Goal: Task Accomplishment & Management: Manage account settings

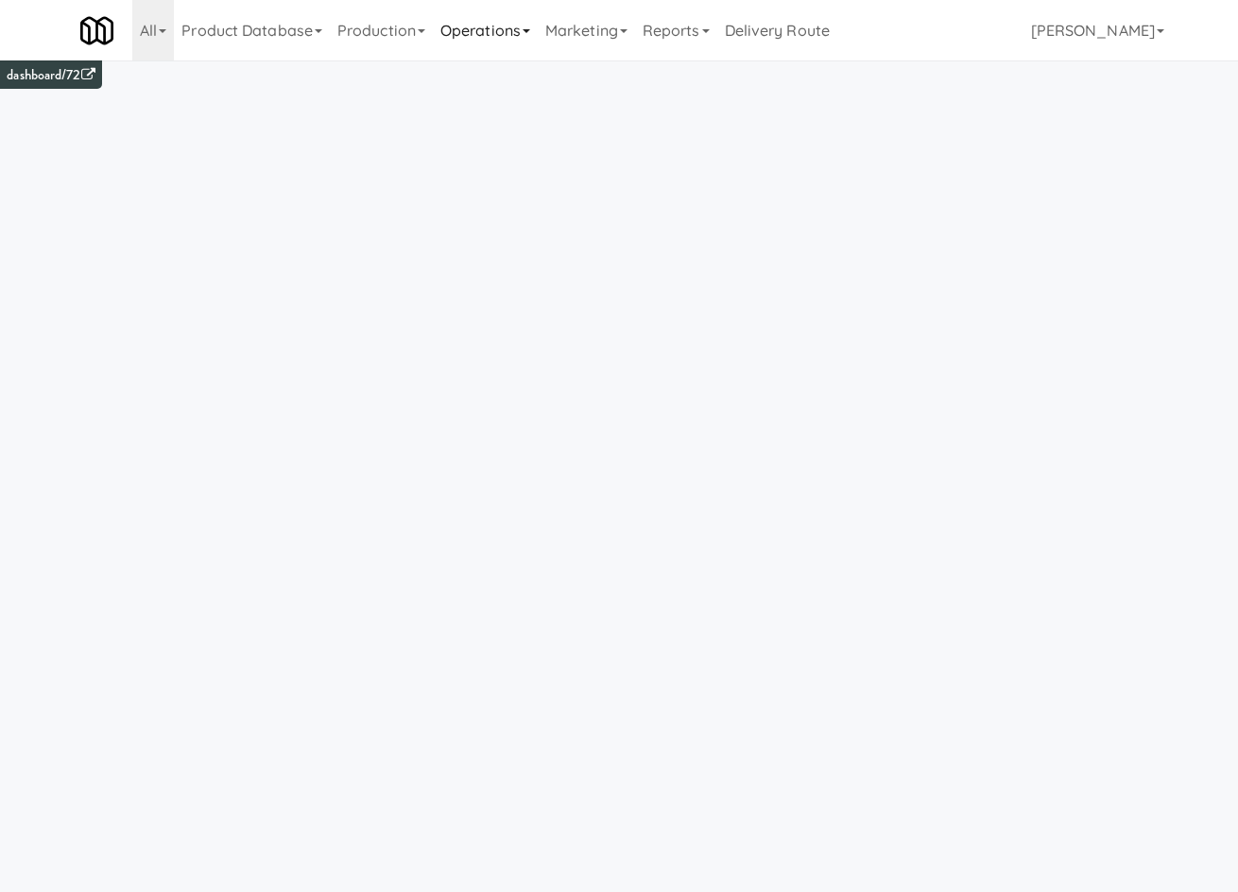
click at [477, 30] on link "Operations" at bounding box center [485, 30] width 105 height 60
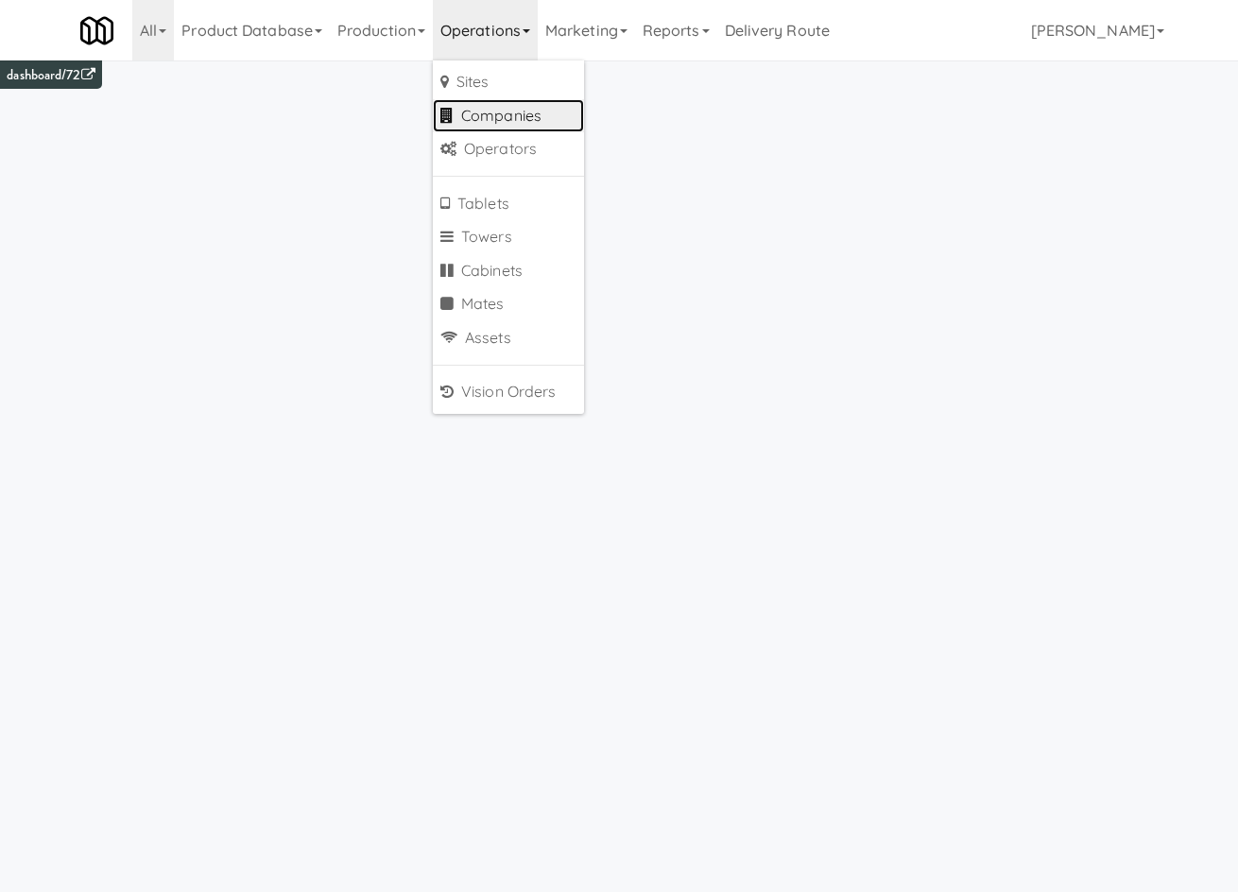
click at [531, 111] on link "Companies" at bounding box center [508, 116] width 151 height 34
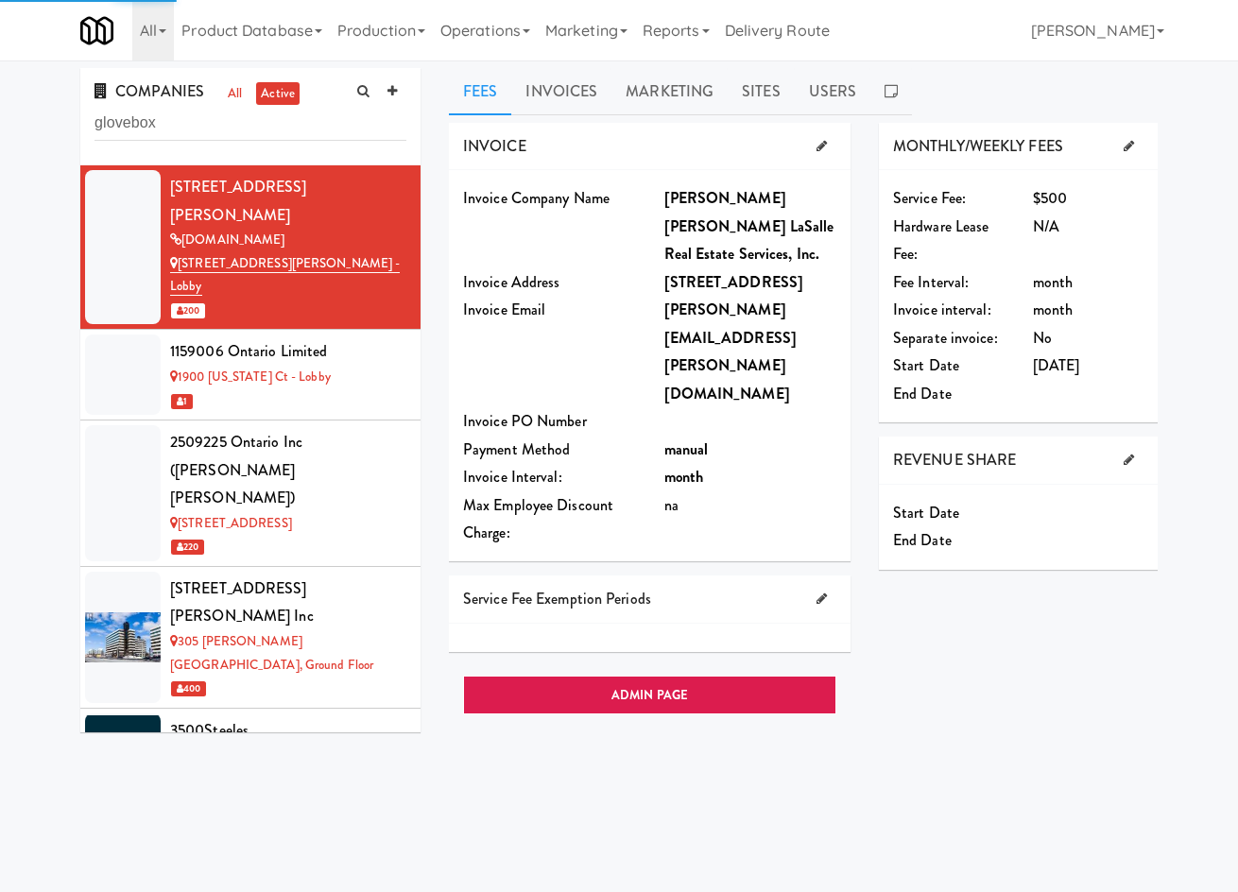
type input "glovebox"
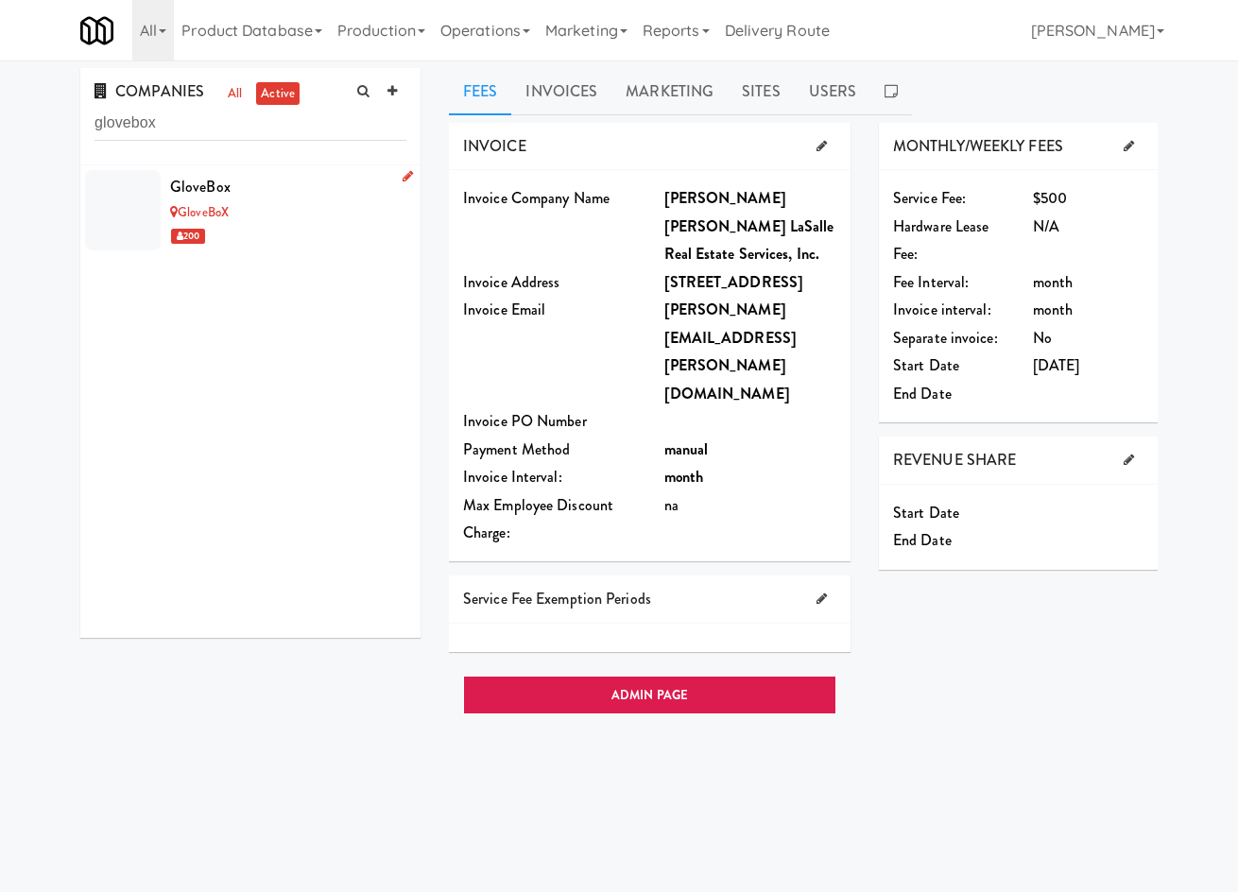
click at [309, 225] on div "200" at bounding box center [288, 236] width 236 height 24
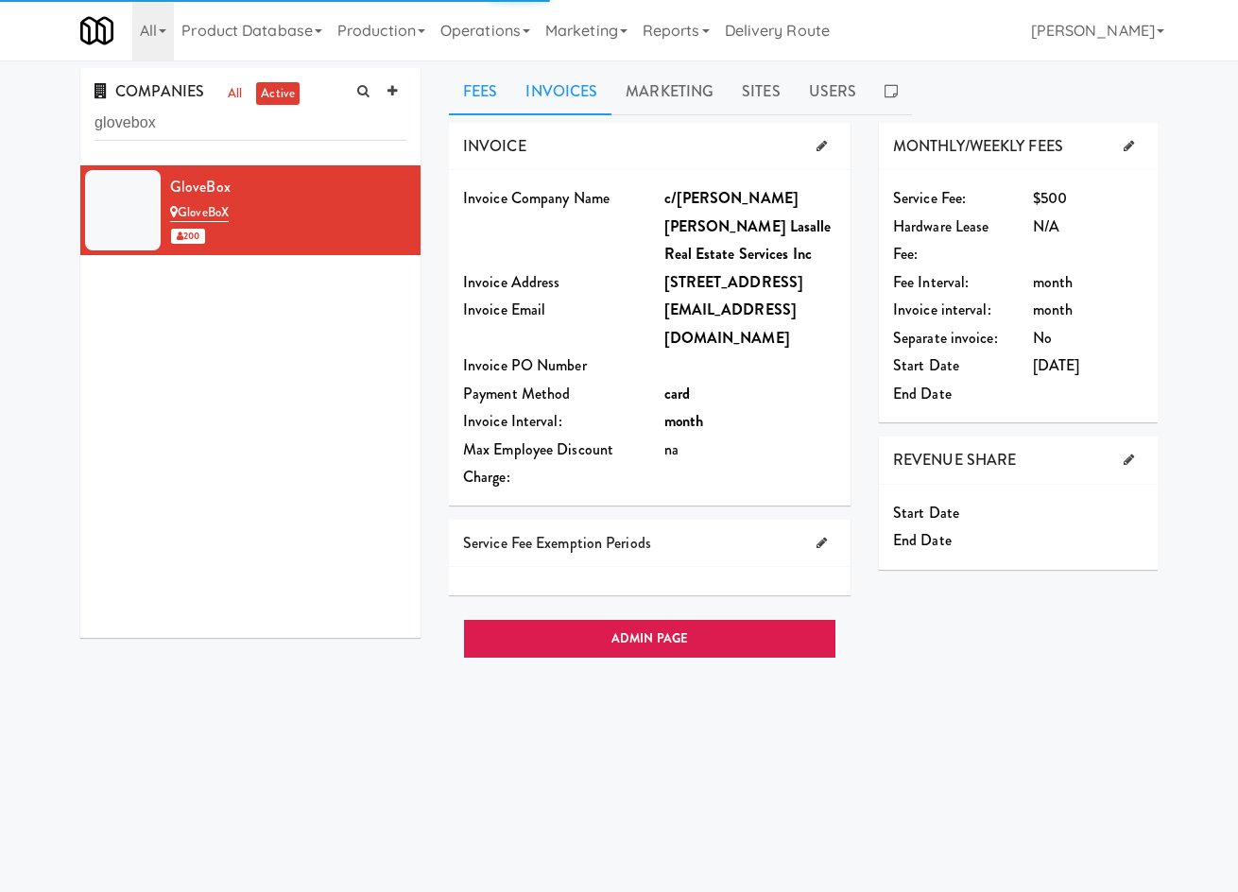
click at [587, 103] on link "Invoices" at bounding box center [561, 91] width 100 height 47
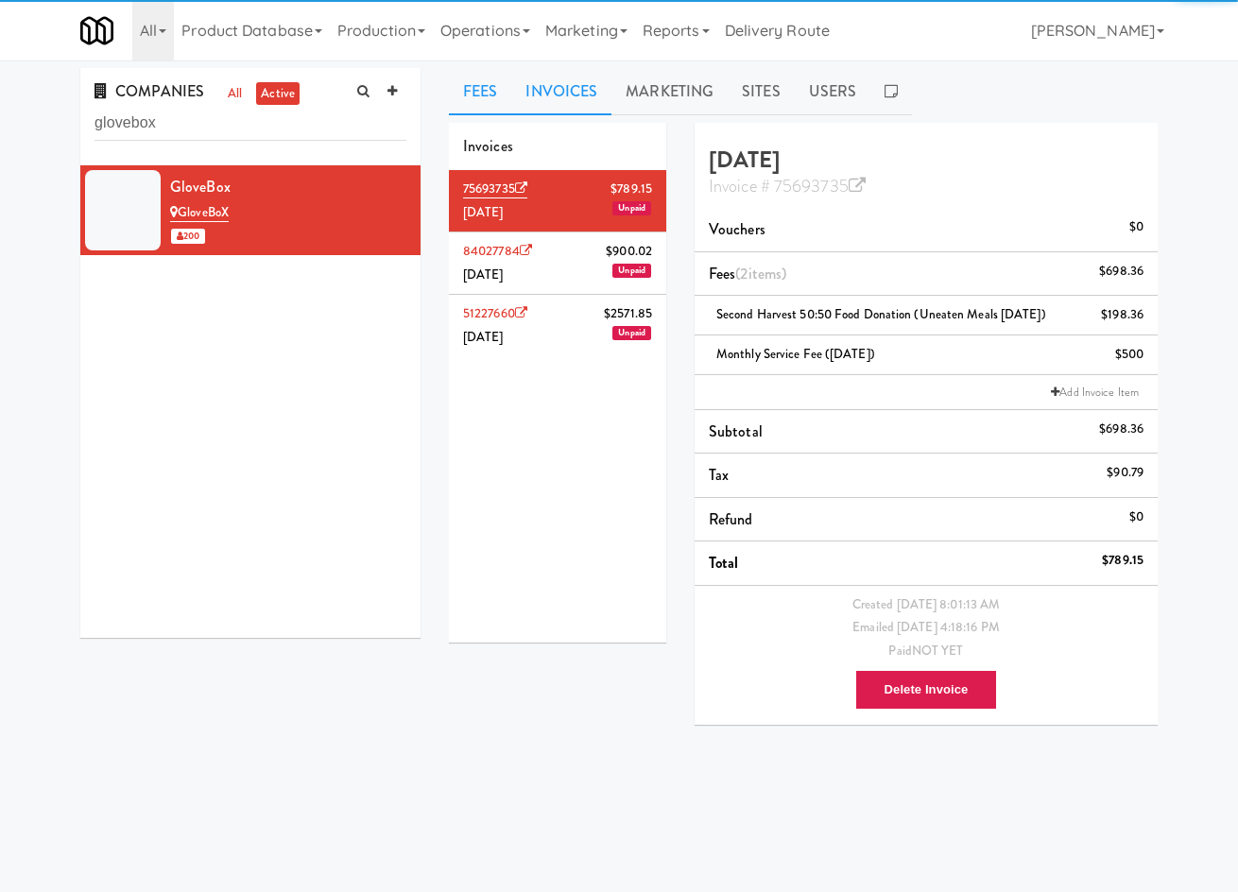
click at [461, 103] on link "Fees" at bounding box center [480, 91] width 62 height 47
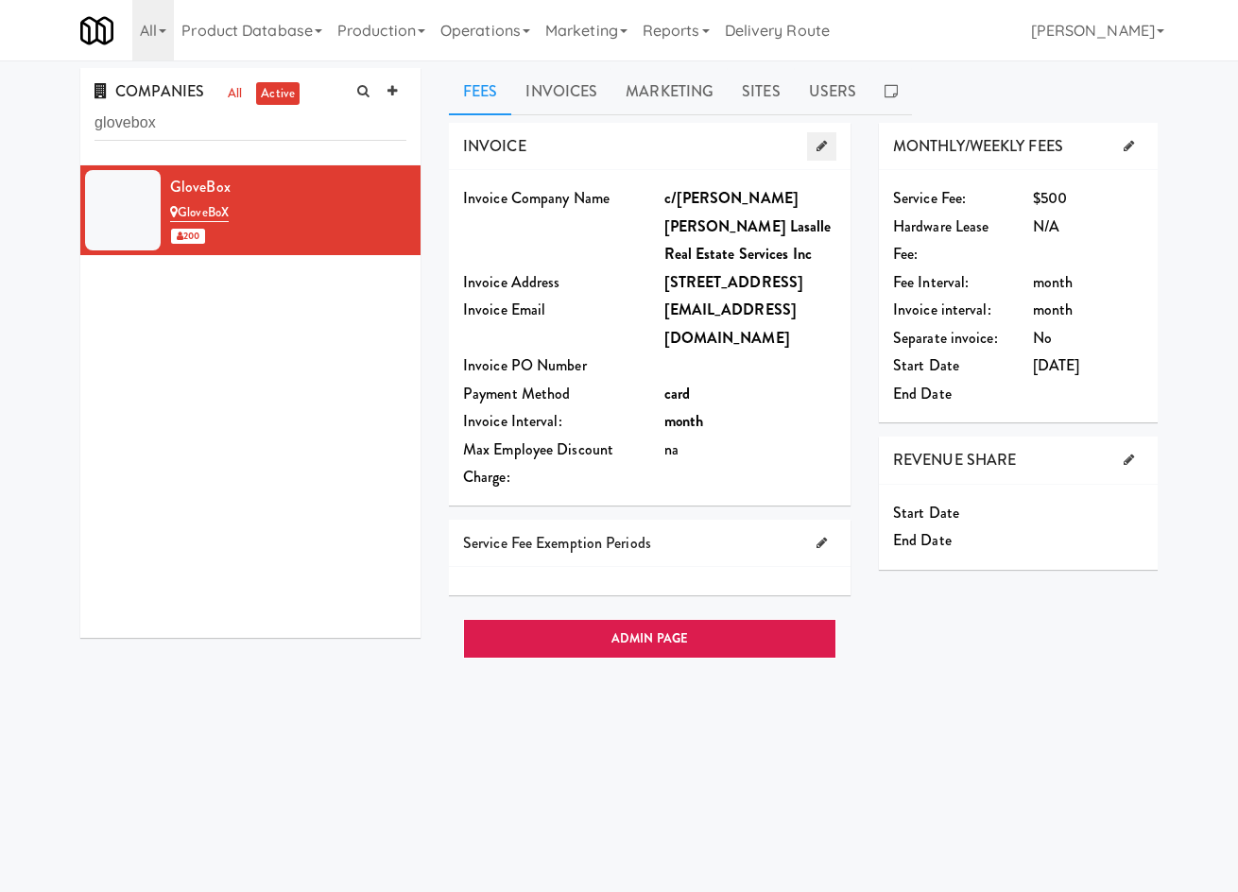
click at [821, 146] on icon at bounding box center [821, 146] width 10 height 12
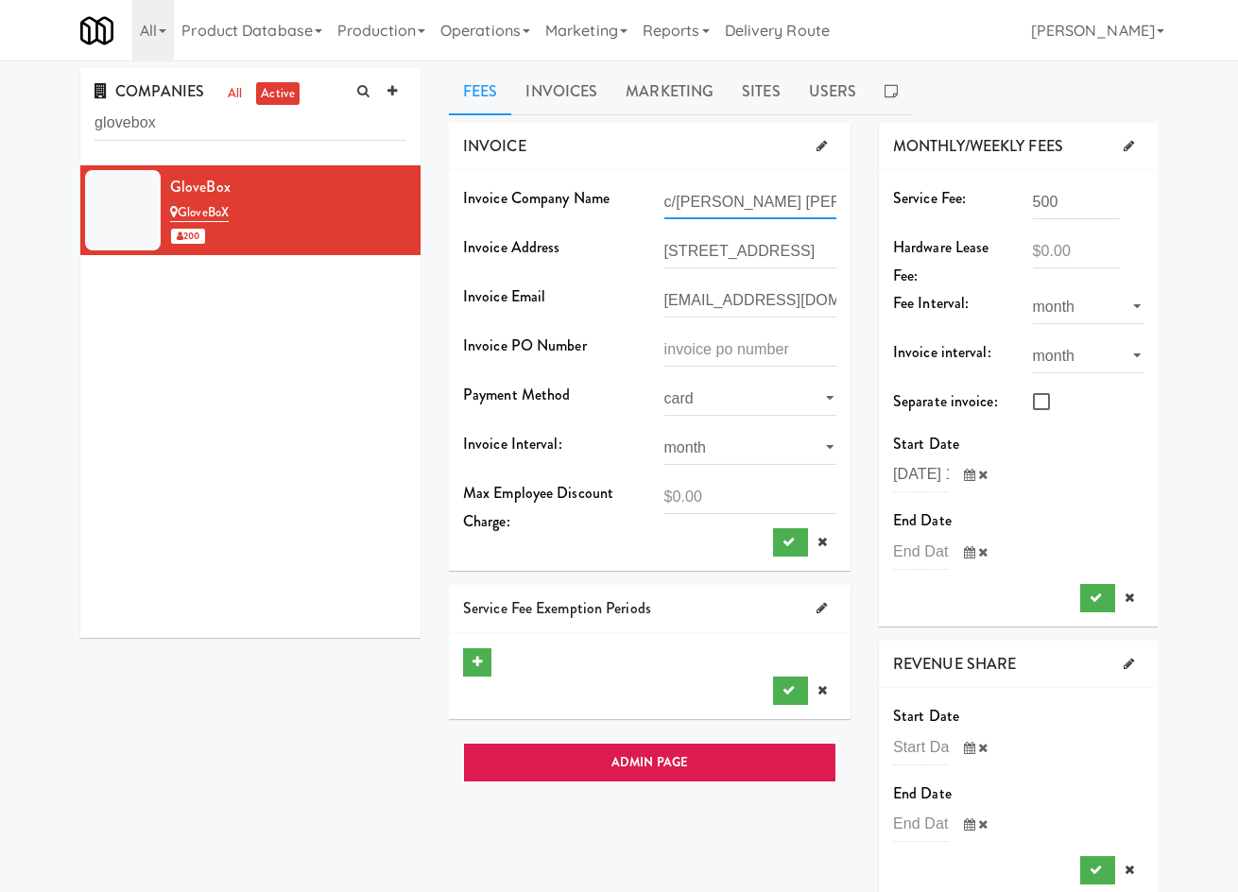
click at [757, 200] on input "c/o Jones Lang Lasalle Real Estate Services Inc" at bounding box center [750, 201] width 173 height 35
click at [538, 99] on link "Invoices" at bounding box center [561, 91] width 100 height 47
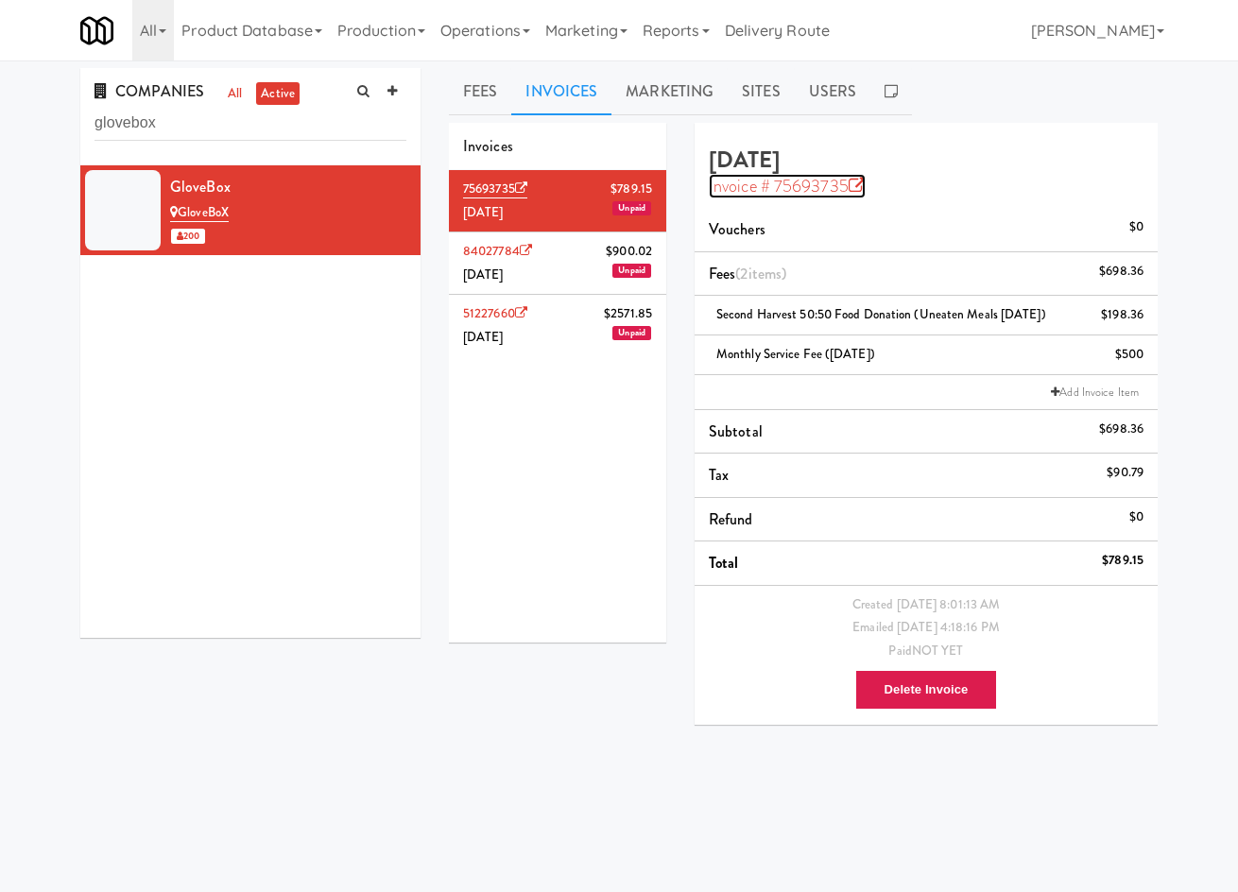
click at [759, 183] on link "Invoice # 75693735" at bounding box center [787, 186] width 157 height 25
click at [497, 89] on link "Fees" at bounding box center [480, 91] width 62 height 47
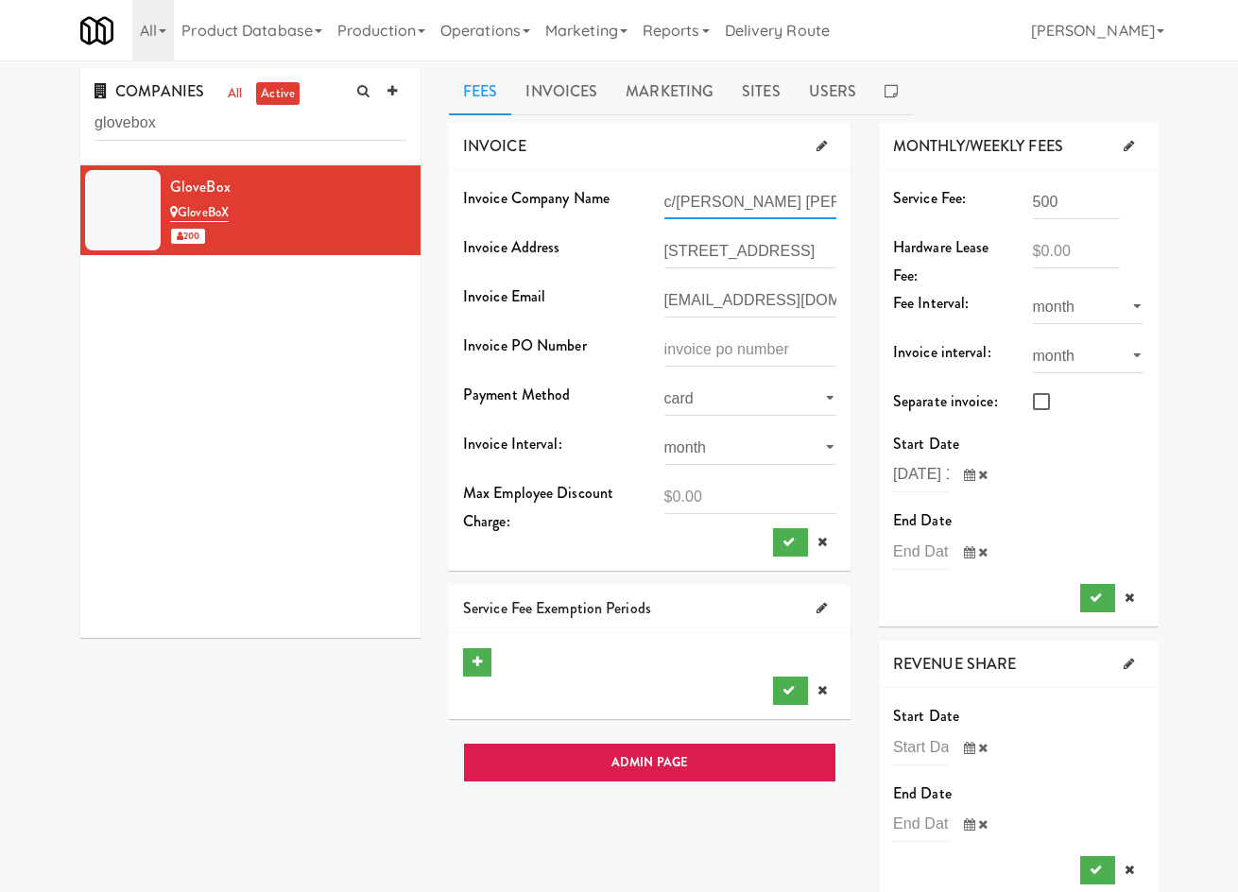
click at [703, 193] on input "c/o Jones Lang Lasalle Real Estate Services Inc" at bounding box center [750, 201] width 173 height 35
paste input "Glovebox (2019) Inc."
type input "Glovebox (2019) Inc. c/o Jones Lang Lasalle Real Estate Services Inc"
click at [788, 553] on button "submit" at bounding box center [790, 542] width 35 height 28
